Goal: Information Seeking & Learning: Learn about a topic

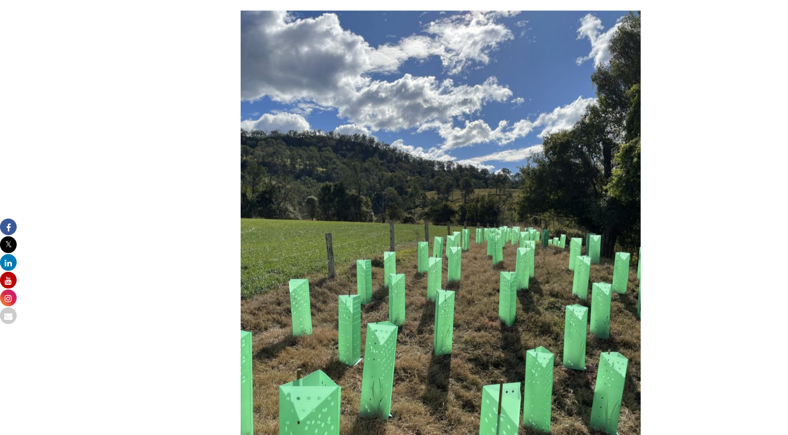
scroll to position [1222, 0]
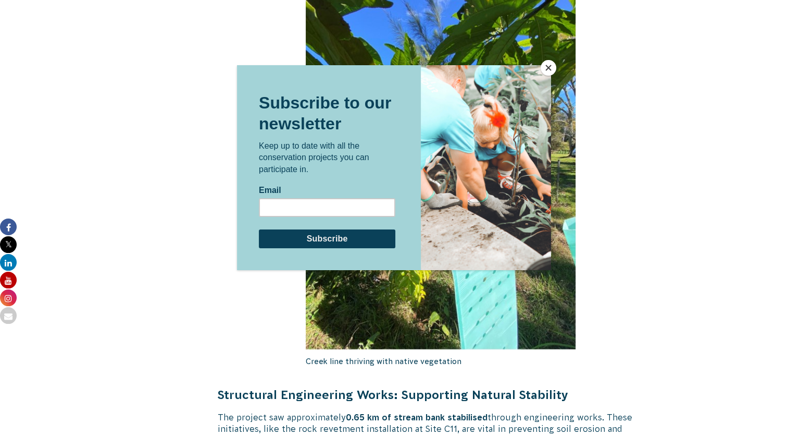
scroll to position [2136, 0]
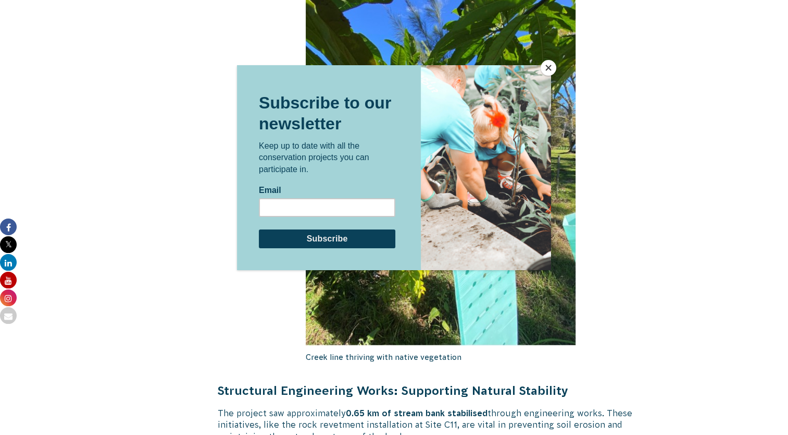
click at [555, 64] on button "Close" at bounding box center [549, 68] width 16 height 16
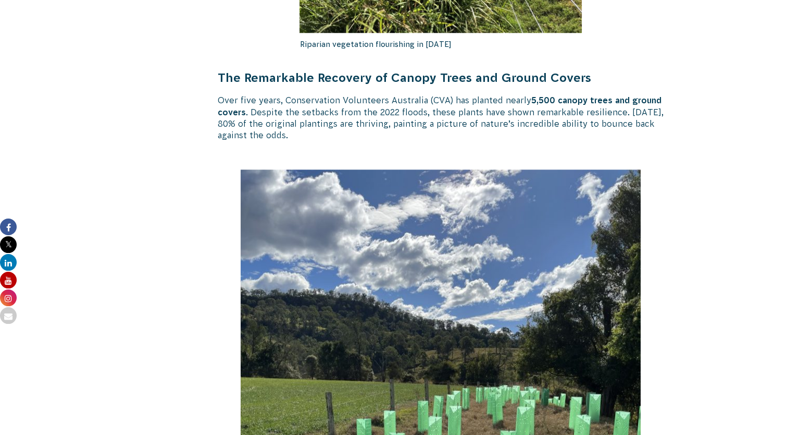
scroll to position [1012, 0]
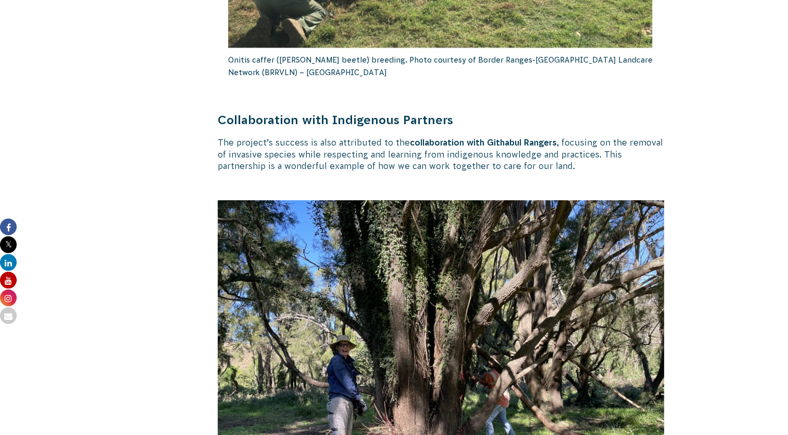
scroll to position [3474, 0]
